Goal: Navigation & Orientation: Find specific page/section

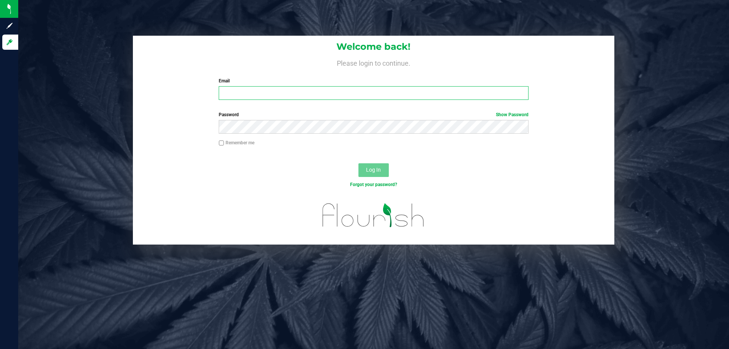
click at [253, 98] on input "Email" at bounding box center [374, 93] width 310 height 14
type input "[EMAIL_ADDRESS][DOMAIN_NAME]"
click at [359, 163] on button "Log In" at bounding box center [374, 170] width 30 height 14
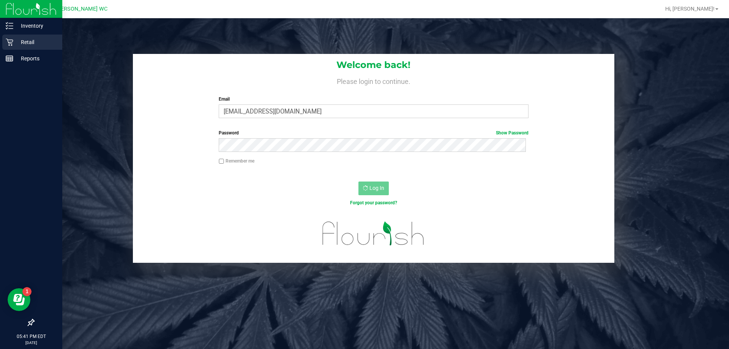
click at [11, 44] on icon at bounding box center [10, 42] width 8 height 8
